Goal: Task Accomplishment & Management: Manage account settings

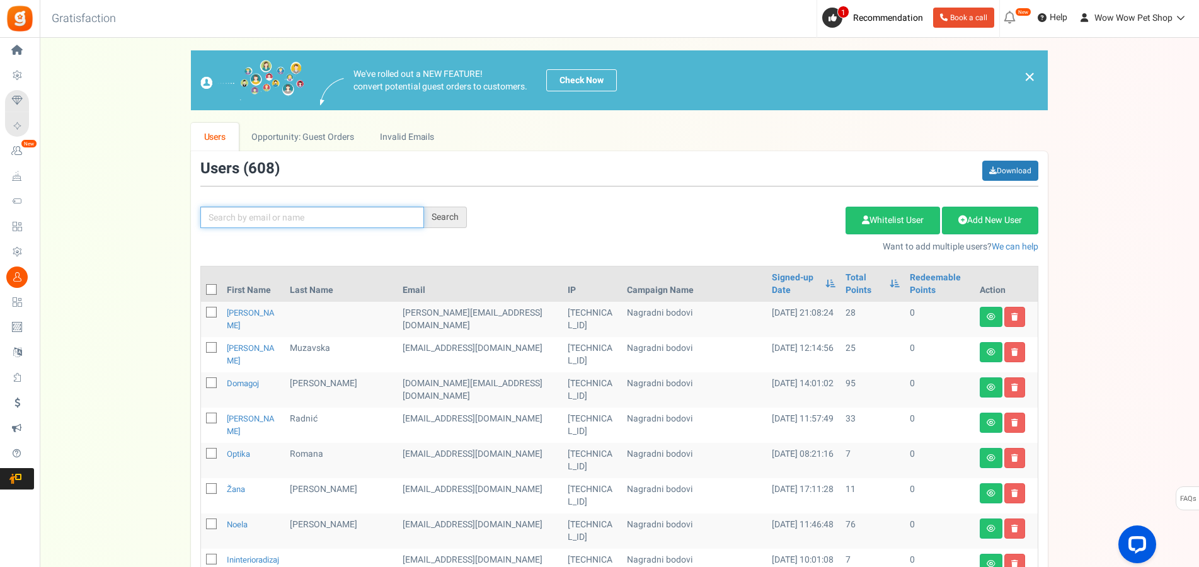
click at [266, 220] on input "text" at bounding box center [312, 217] width 224 height 21
type input "[PERSON_NAME]"
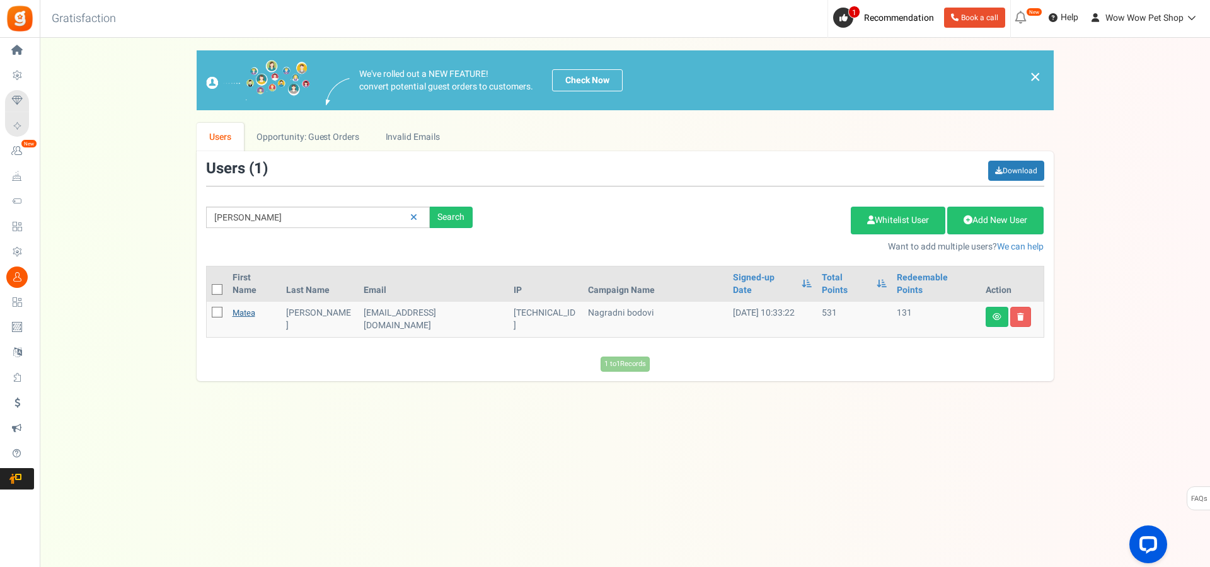
click at [246, 307] on link "Matea" at bounding box center [243, 313] width 23 height 12
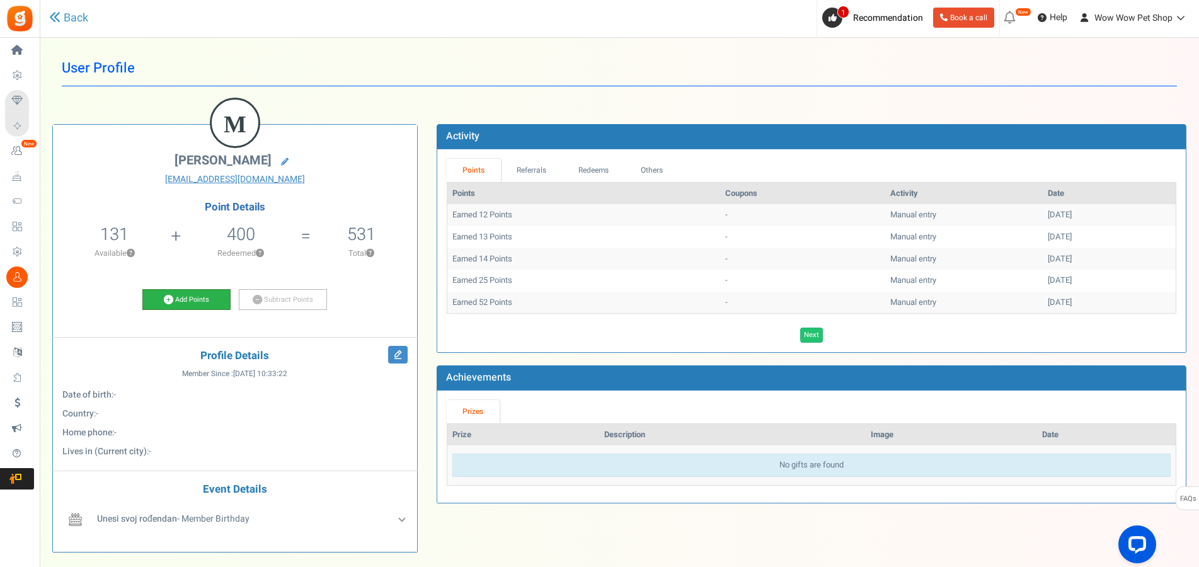
click at [192, 300] on link "Add Points" at bounding box center [186, 299] width 88 height 21
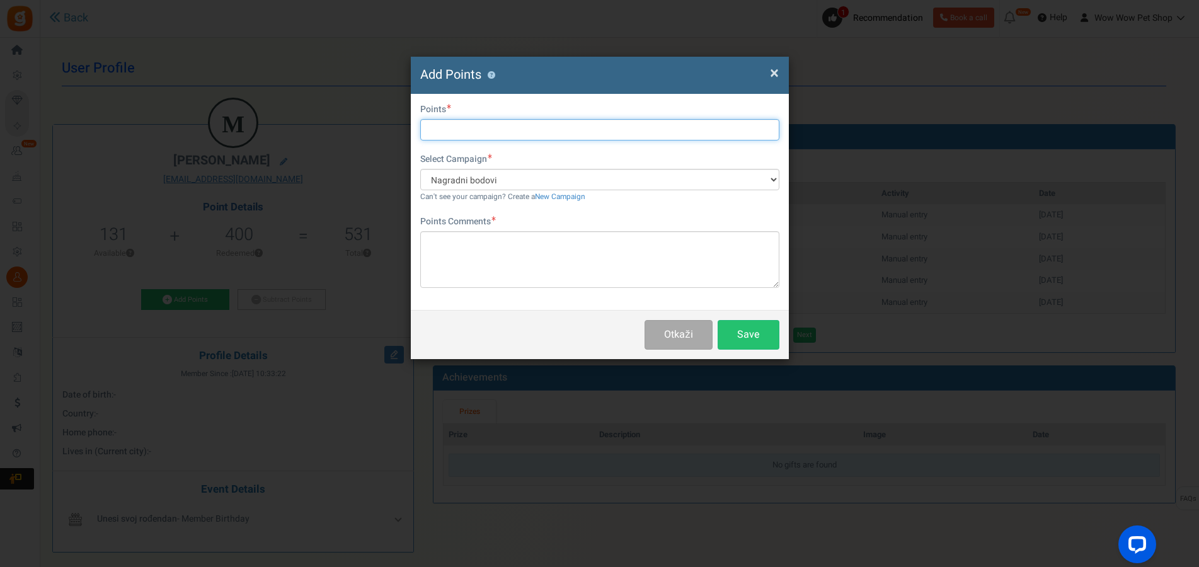
click at [456, 130] on input "text" at bounding box center [599, 129] width 359 height 21
type input "9"
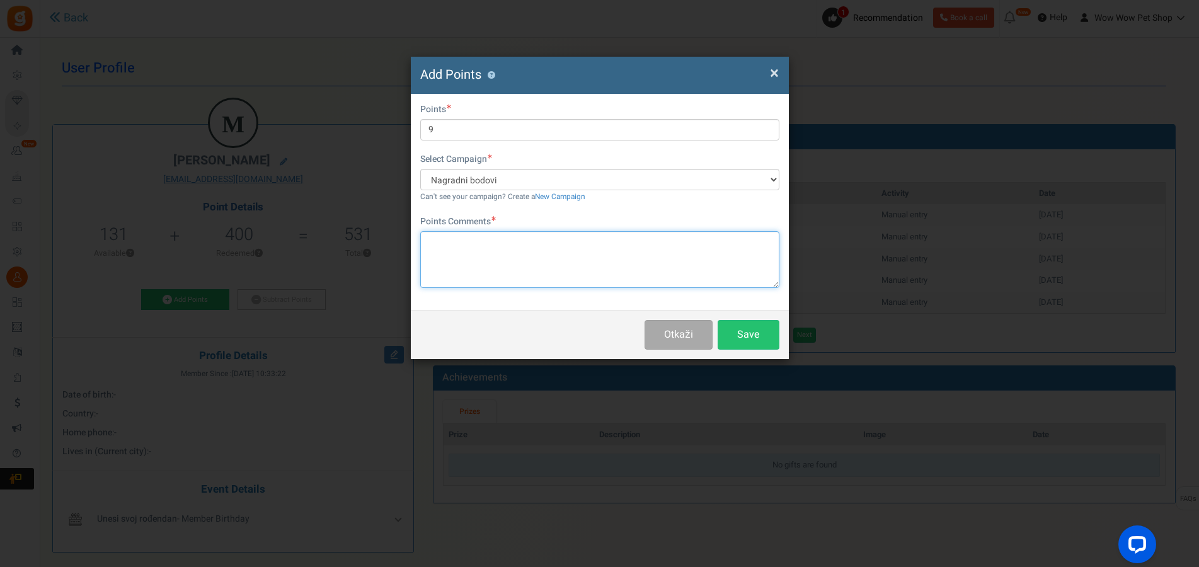
click at [457, 251] on textarea at bounding box center [599, 259] width 359 height 57
paste textarea "1596"
type textarea "Račun br. 1596"
click at [740, 335] on button "Save" at bounding box center [749, 335] width 62 height 30
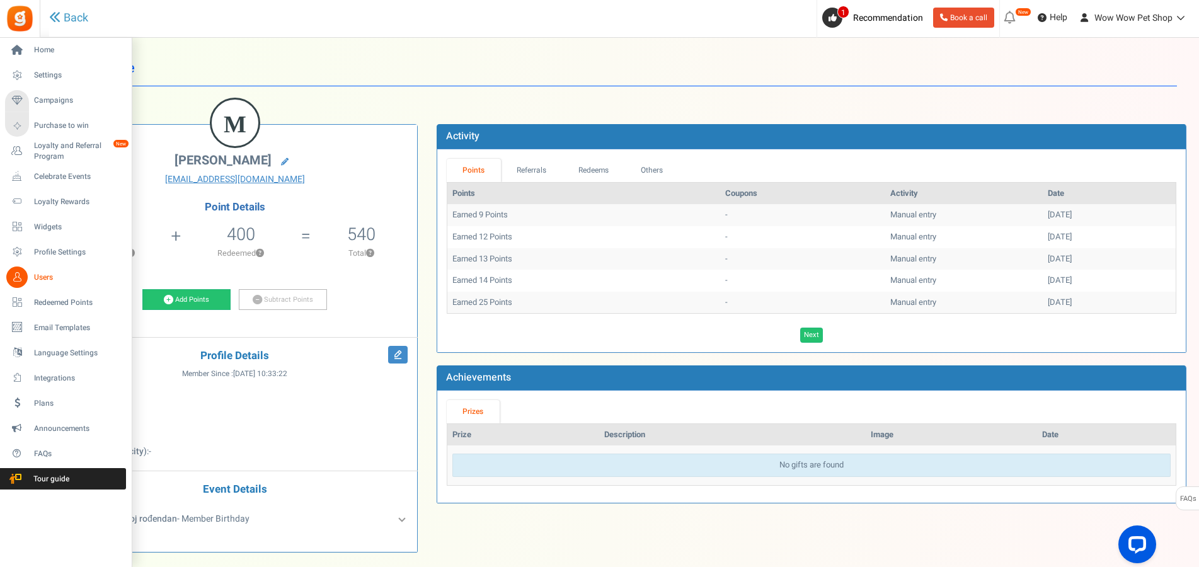
click at [24, 276] on icon at bounding box center [16, 276] width 21 height 21
